Goal: Check status: Check status

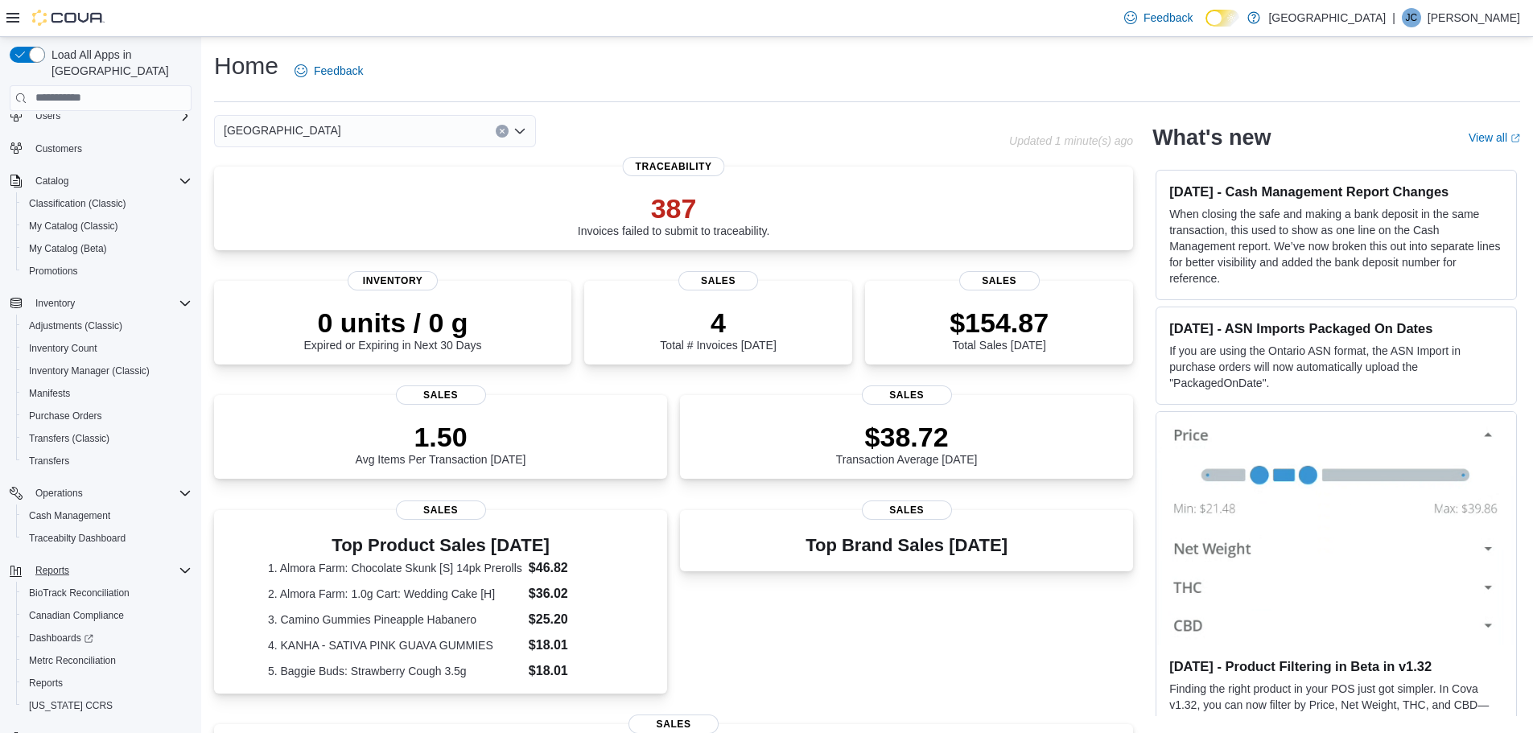
scroll to position [75, 0]
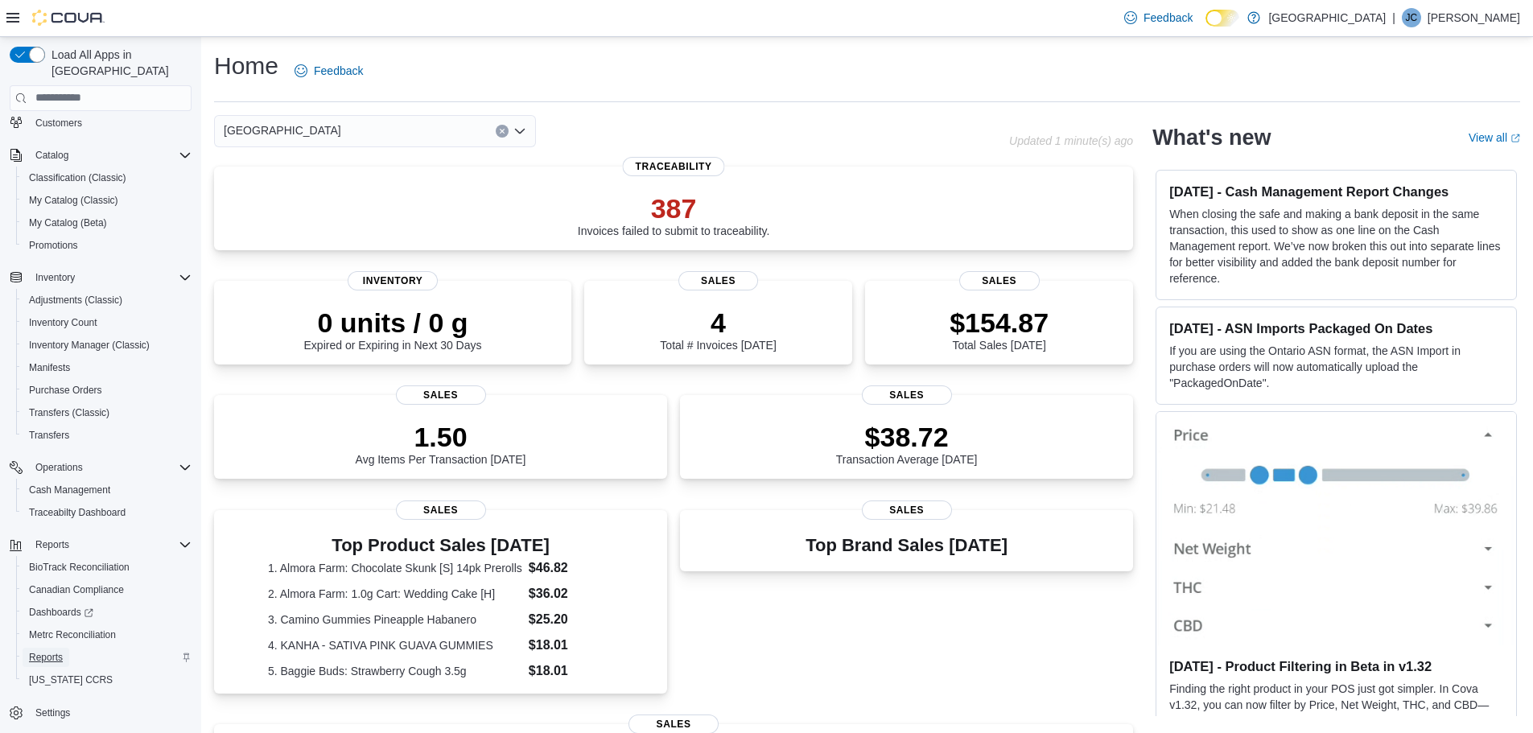
click at [50, 651] on span "Reports" at bounding box center [46, 657] width 34 height 13
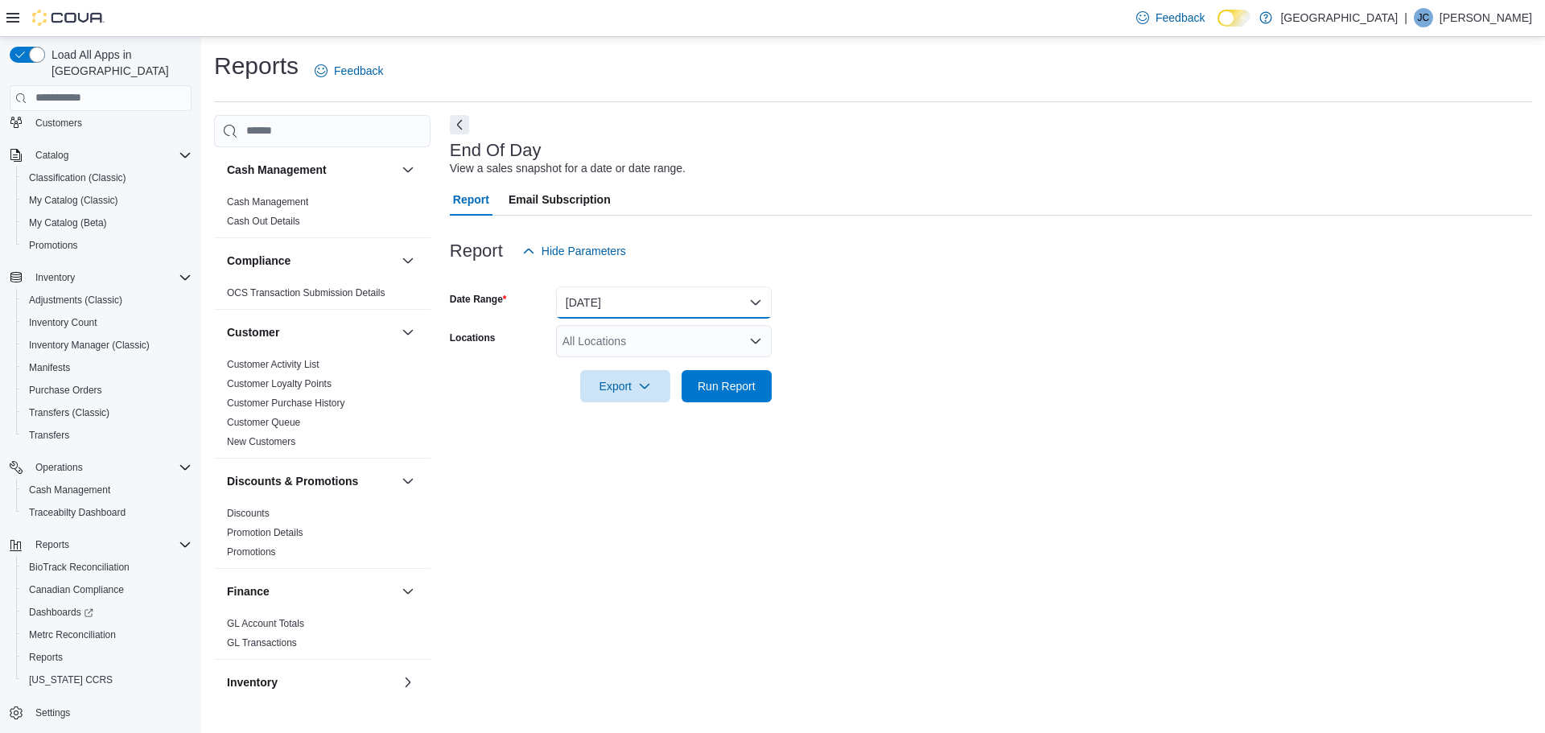
click at [620, 304] on button "[DATE]" at bounding box center [664, 303] width 216 height 32
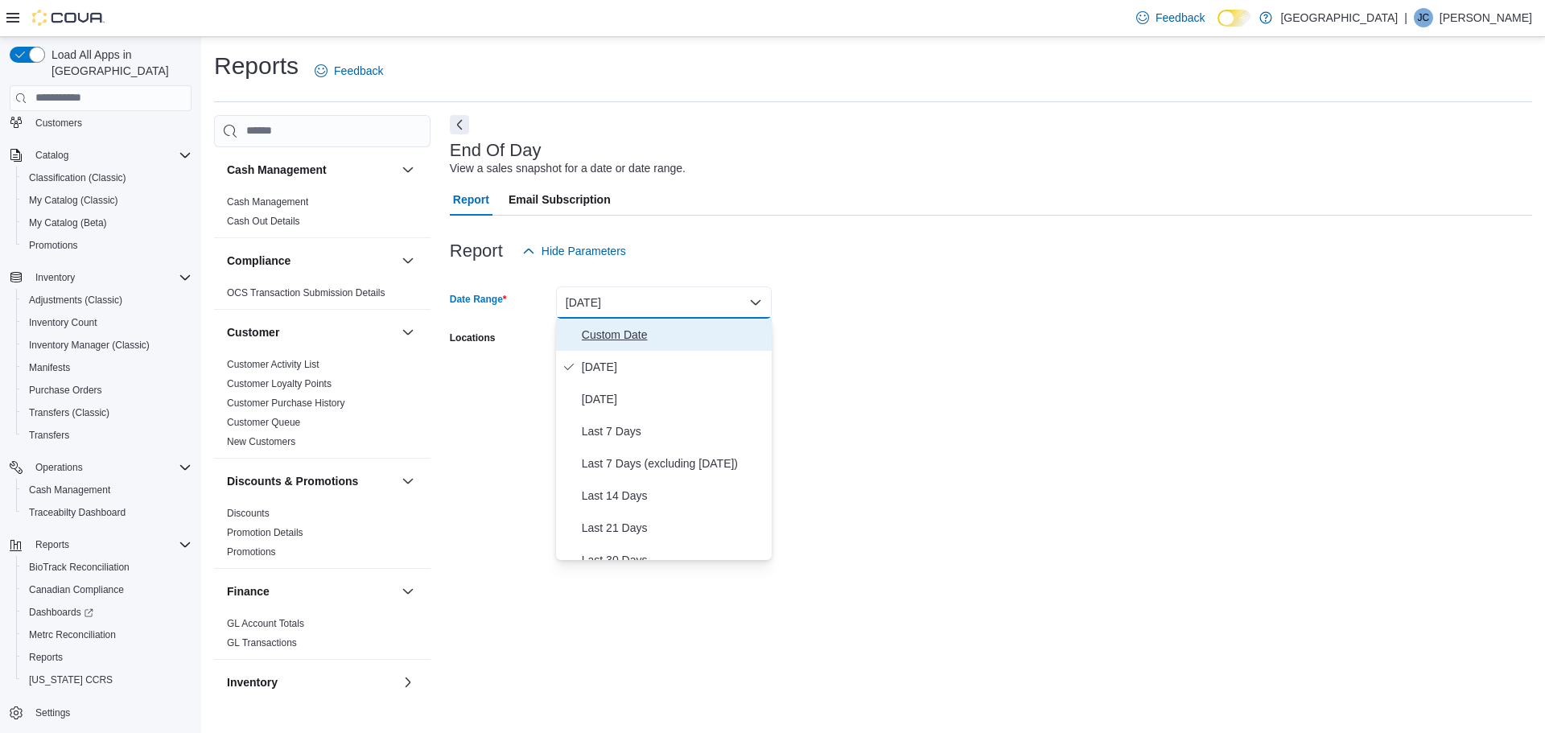
click at [604, 332] on span "Custom Date" at bounding box center [674, 334] width 184 height 19
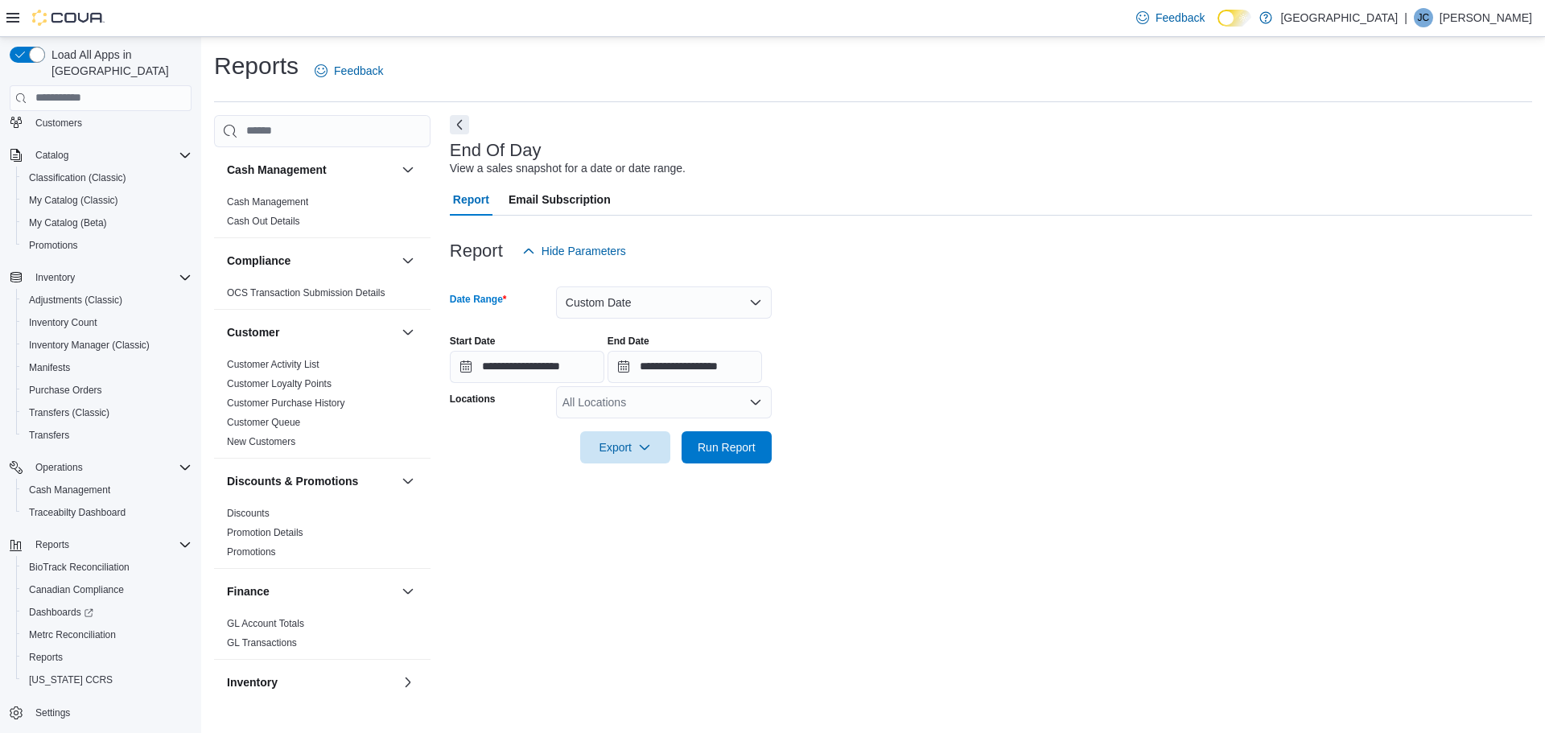
click at [662, 400] on div "All Locations" at bounding box center [664, 402] width 216 height 32
click at [613, 423] on span "[GEOGRAPHIC_DATA]" at bounding box center [642, 430] width 118 height 16
click at [617, 426] on span "[STREET_ADDRESS]" at bounding box center [646, 430] width 111 height 16
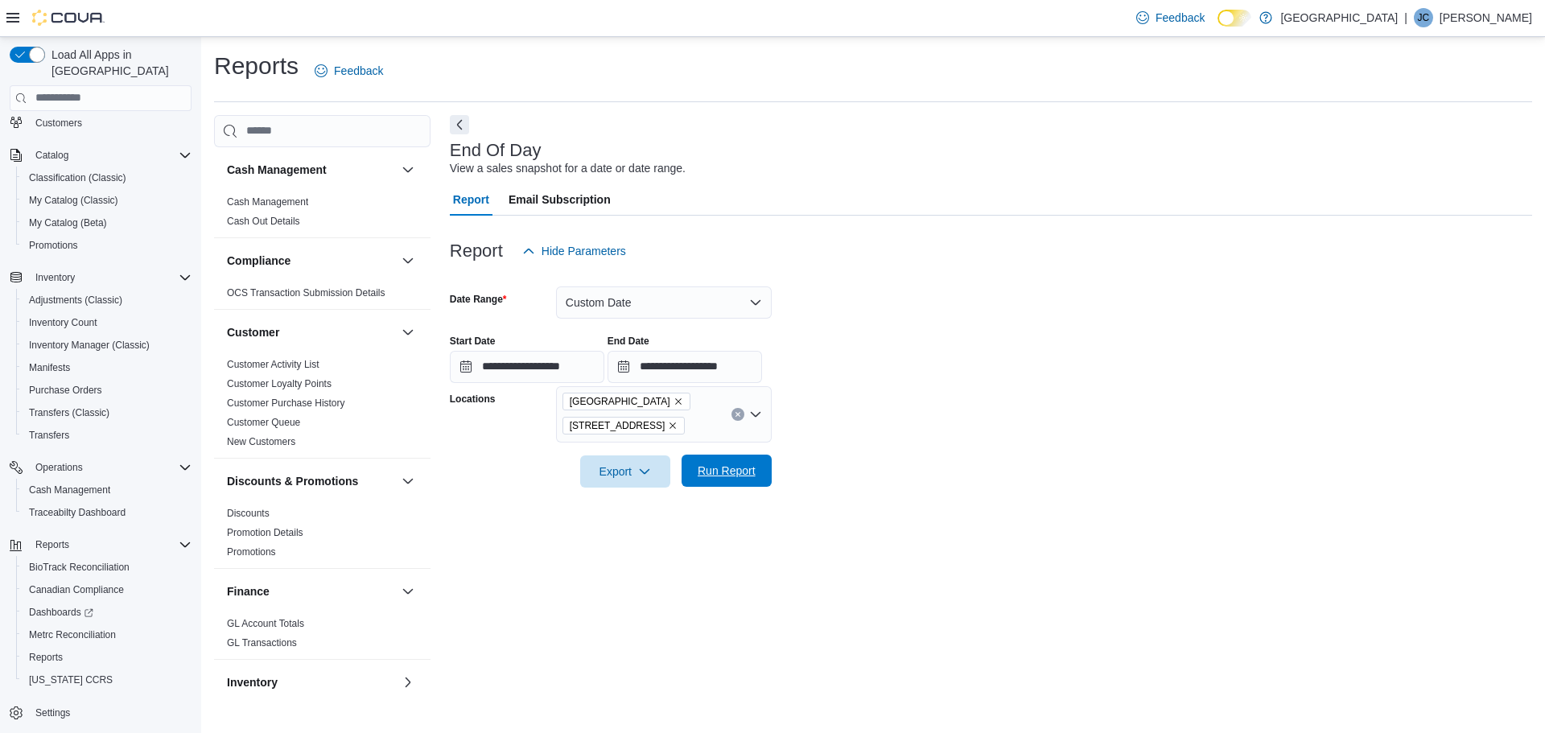
click at [716, 473] on span "Run Report" at bounding box center [727, 471] width 58 height 16
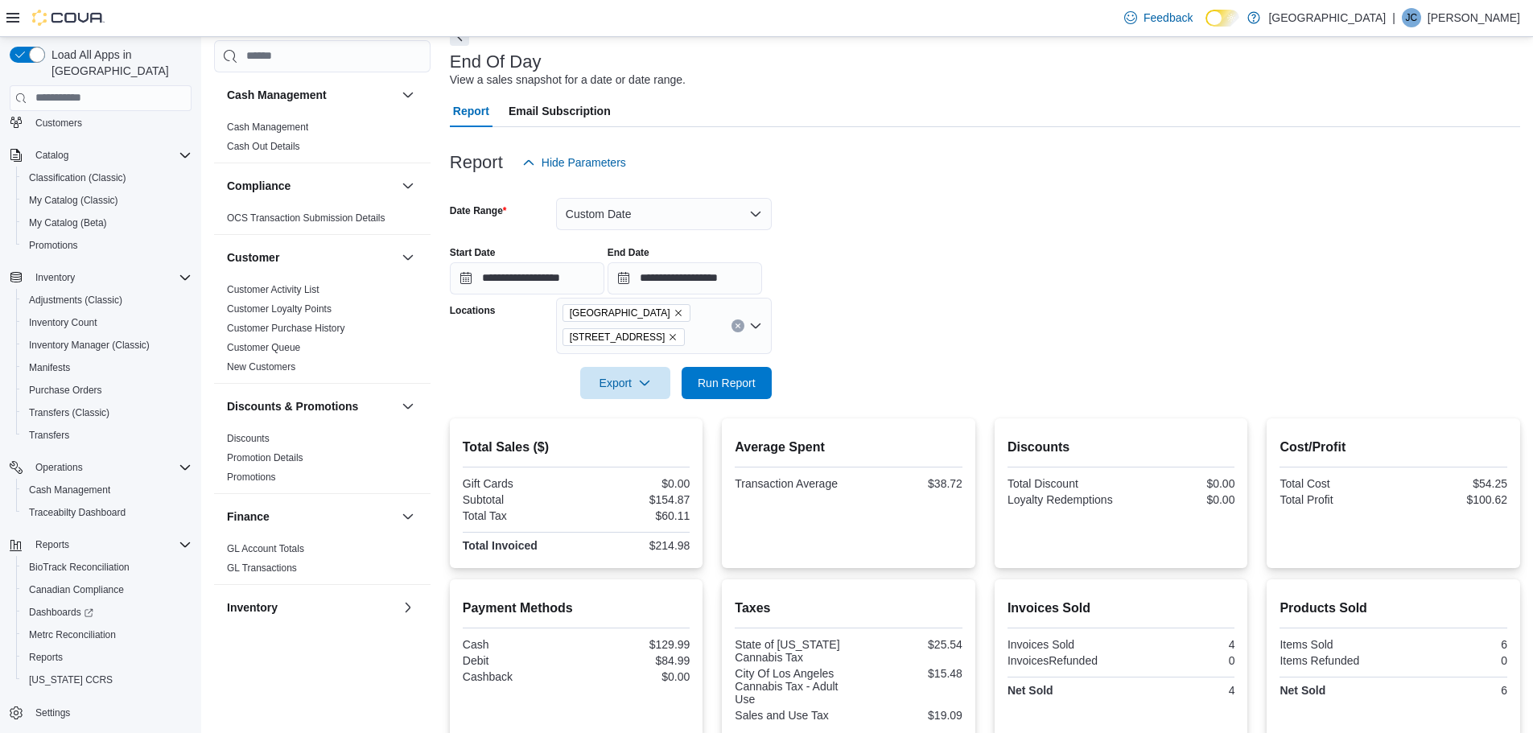
scroll to position [228, 0]
